Goal: Task Accomplishment & Management: Manage account settings

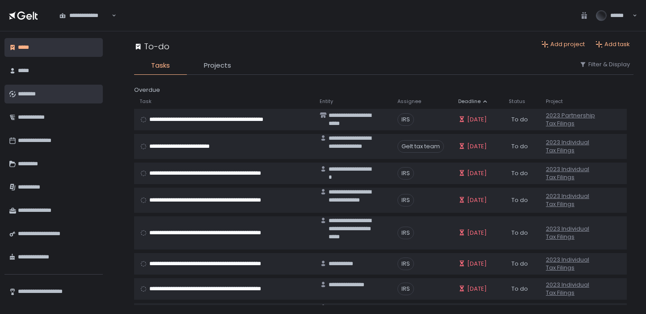
click at [51, 87] on div "********" at bounding box center [57, 93] width 78 height 15
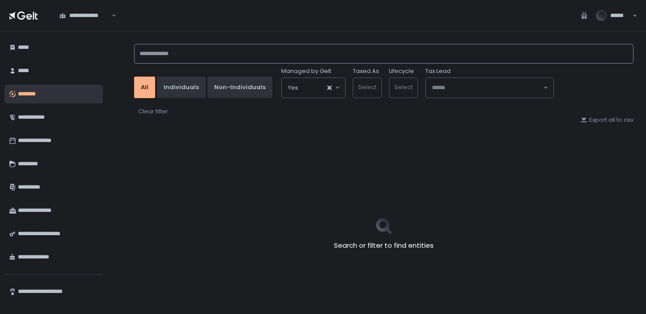
click at [197, 44] on input at bounding box center [384, 54] width 500 height 20
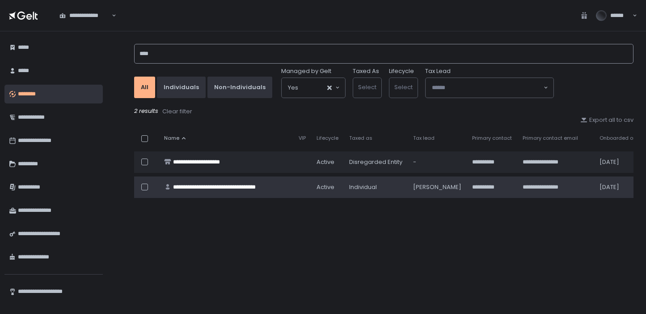
type input "****"
click at [291, 190] on td "**********" at bounding box center [226, 186] width 135 height 21
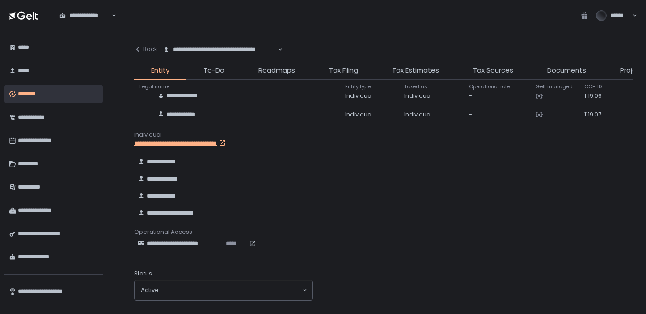
scroll to position [735, 0]
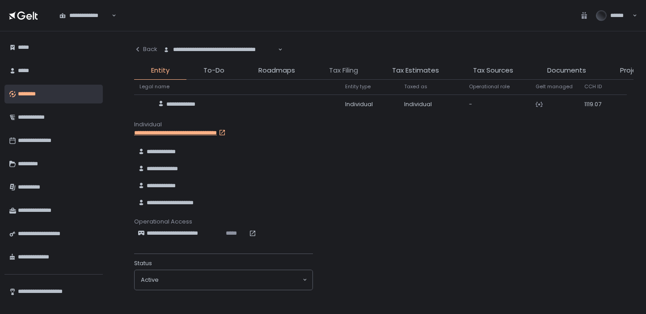
click at [349, 66] on span "Tax Filing" at bounding box center [343, 70] width 29 height 10
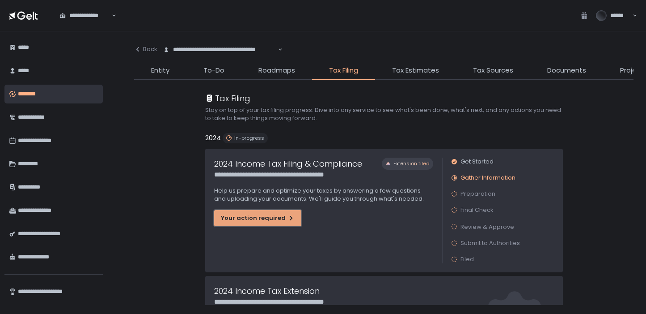
click at [274, 217] on div "Your action required" at bounding box center [258, 218] width 74 height 8
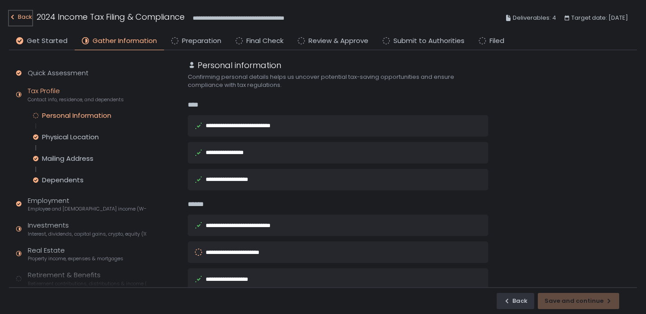
click at [24, 17] on div "Back" at bounding box center [20, 17] width 23 height 11
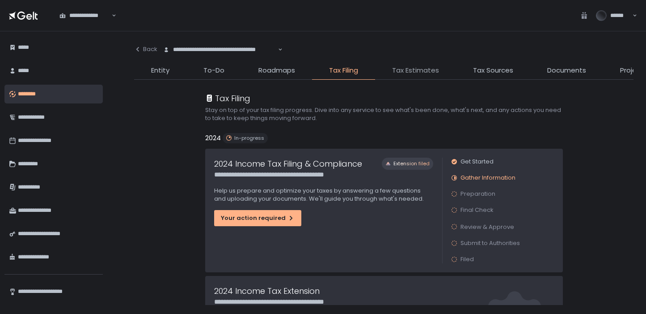
click at [411, 69] on span "Tax Estimates" at bounding box center [415, 70] width 47 height 10
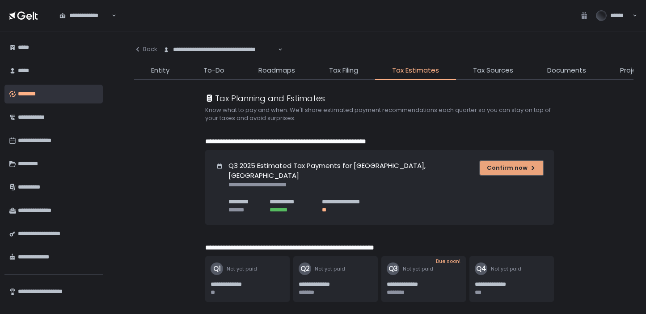
click at [502, 170] on div "Confirm now" at bounding box center [512, 168] width 50 height 8
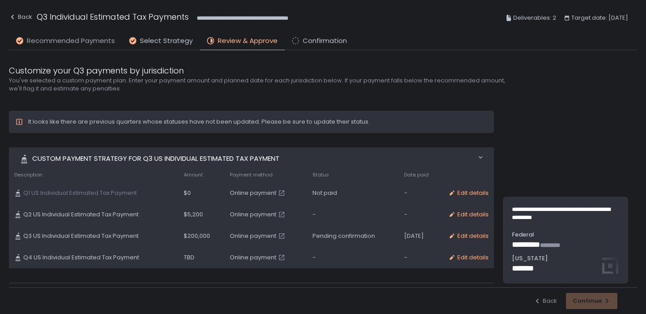
click at [101, 41] on span "Recommended Payments" at bounding box center [71, 41] width 88 height 10
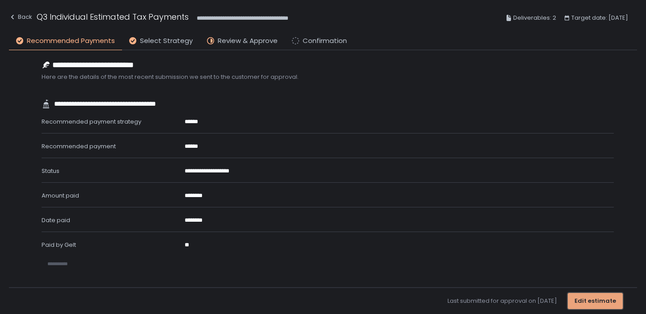
click at [603, 300] on div "Edit estimate" at bounding box center [596, 301] width 42 height 8
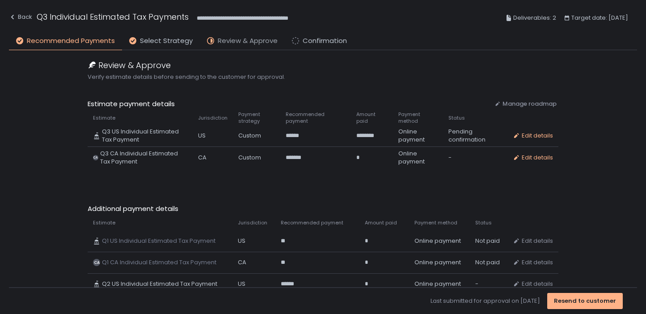
click at [255, 39] on span "Review & Approve" at bounding box center [248, 41] width 60 height 10
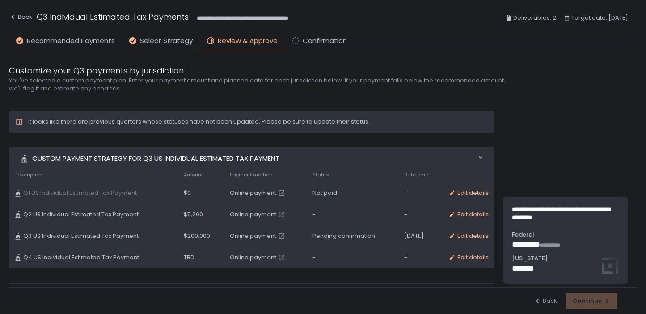
click at [160, 46] on li "Select Strategy" at bounding box center [161, 43] width 78 height 14
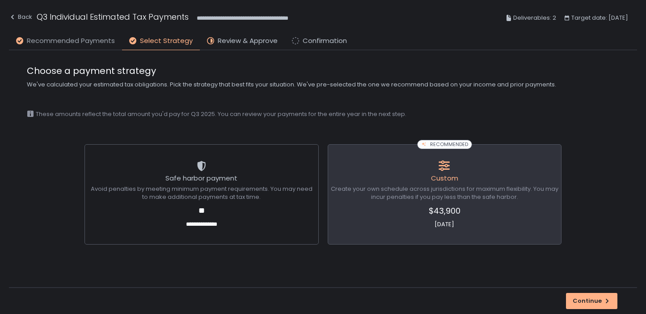
click at [63, 40] on span "Recommended Payments" at bounding box center [71, 41] width 88 height 10
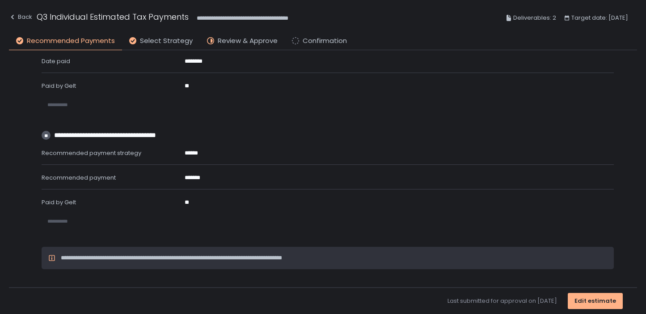
scroll to position [166, 0]
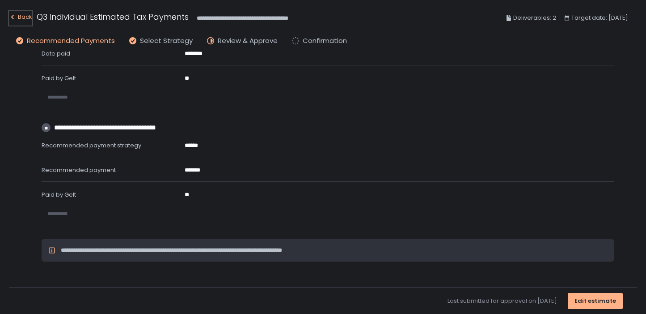
click at [26, 17] on div "Back" at bounding box center [20, 17] width 23 height 11
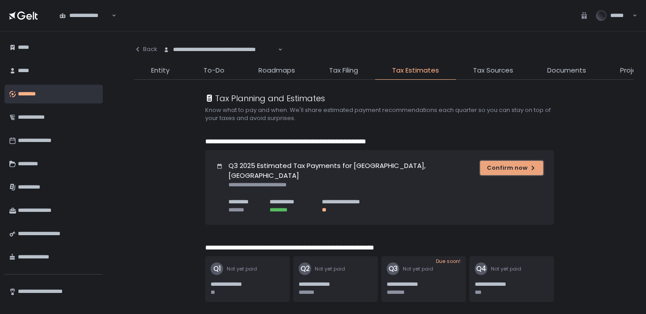
click at [494, 166] on div "Confirm now" at bounding box center [512, 168] width 50 height 8
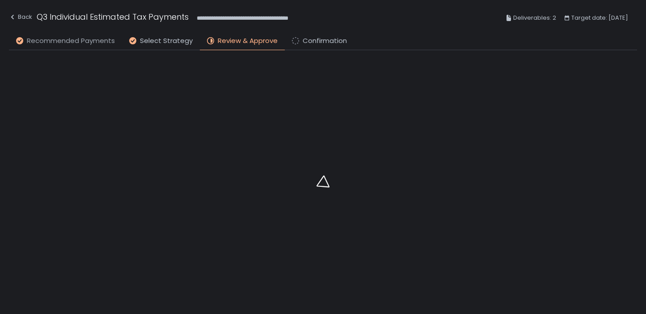
click at [70, 41] on span "Recommended Payments" at bounding box center [71, 41] width 88 height 10
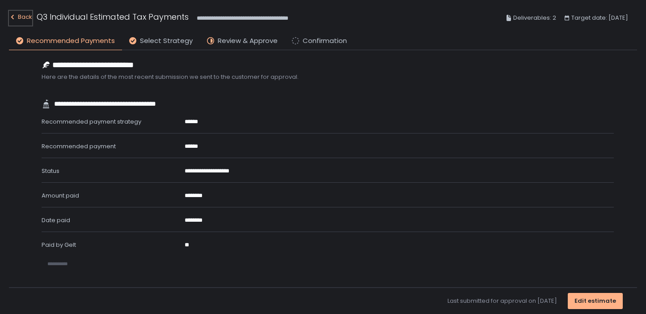
click at [21, 13] on div "Back" at bounding box center [20, 17] width 23 height 11
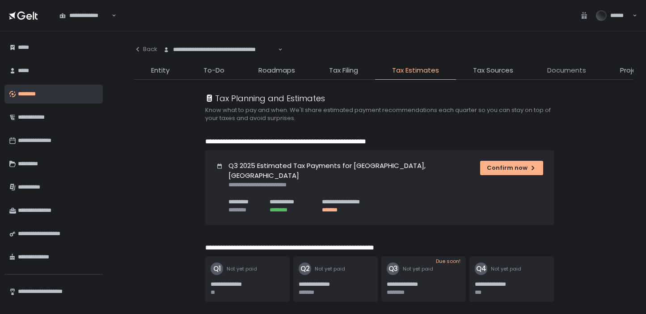
click at [569, 71] on span "Documents" at bounding box center [567, 70] width 39 height 10
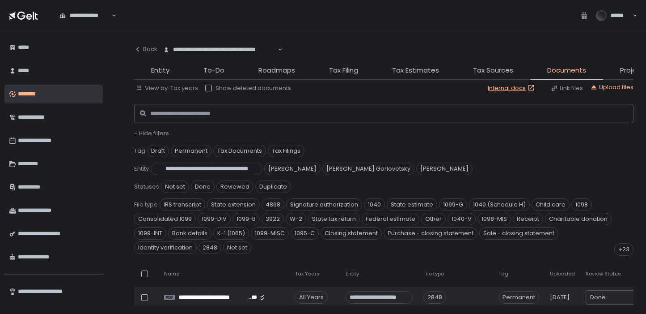
scroll to position [66, 0]
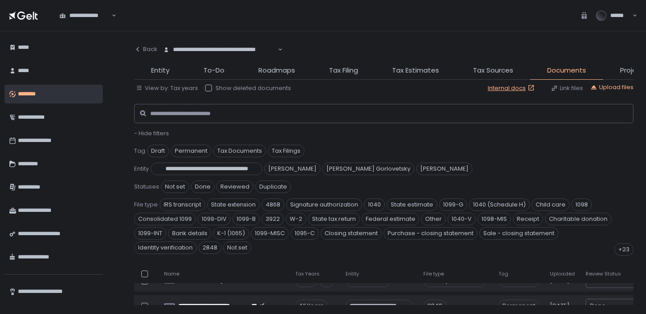
click at [149, 130] on span "- Hide filters" at bounding box center [151, 133] width 35 height 9
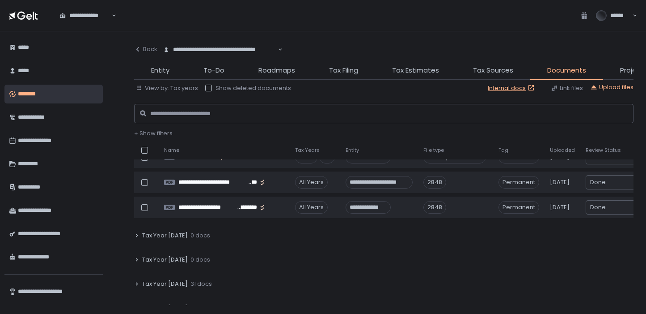
click at [141, 259] on div "Tax Year [DATE] 0 docs" at bounding box center [384, 259] width 500 height 21
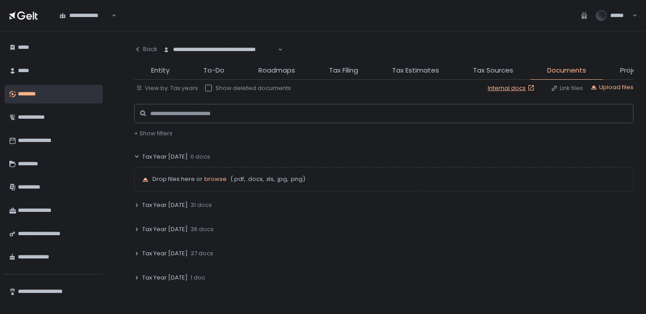
scroll to position [168, 0]
click at [134, 205] on icon at bounding box center [136, 205] width 5 height 5
